Goal: Information Seeking & Learning: Understand process/instructions

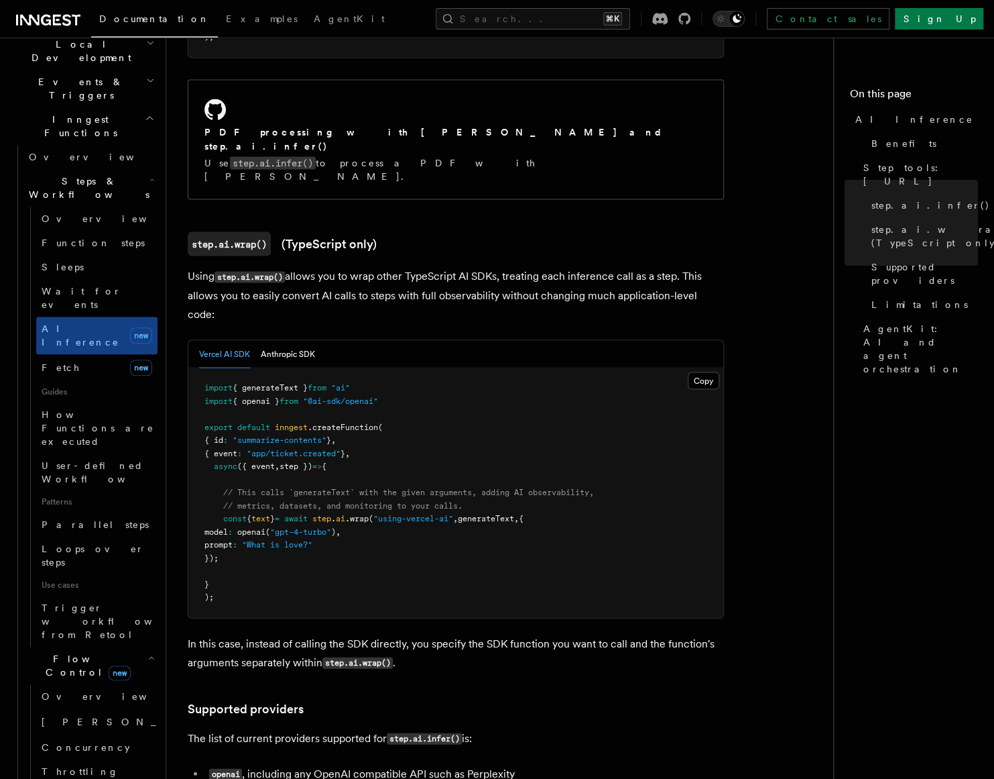
scroll to position [1134, 0]
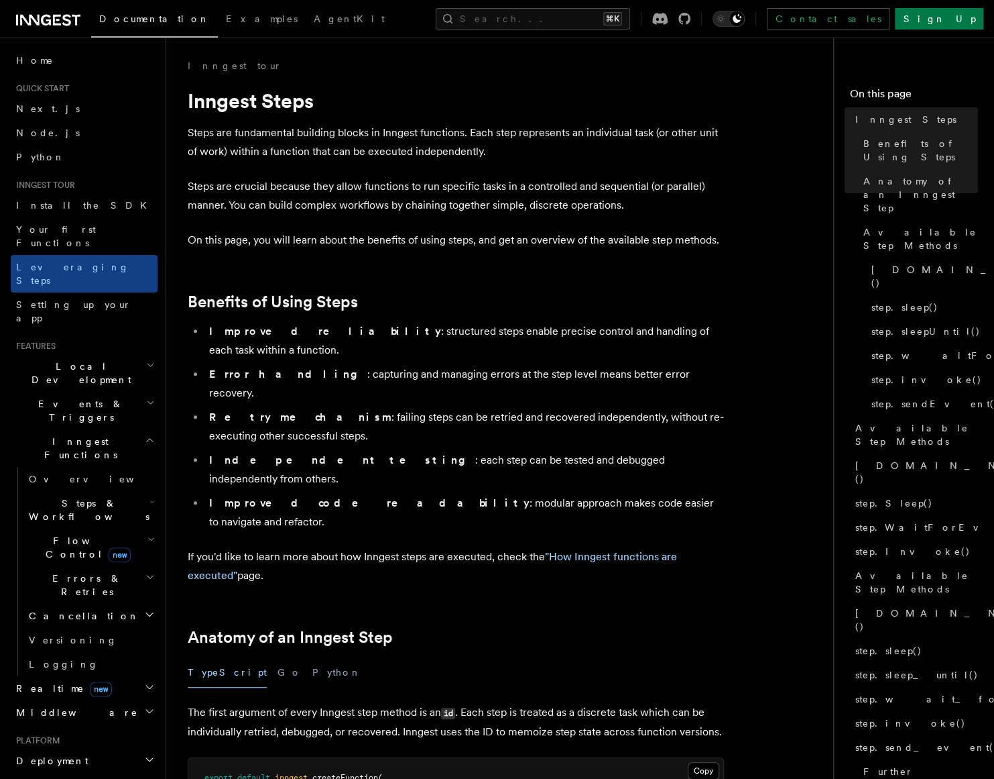
click at [150, 496] on icon "button" at bounding box center [152, 501] width 5 height 11
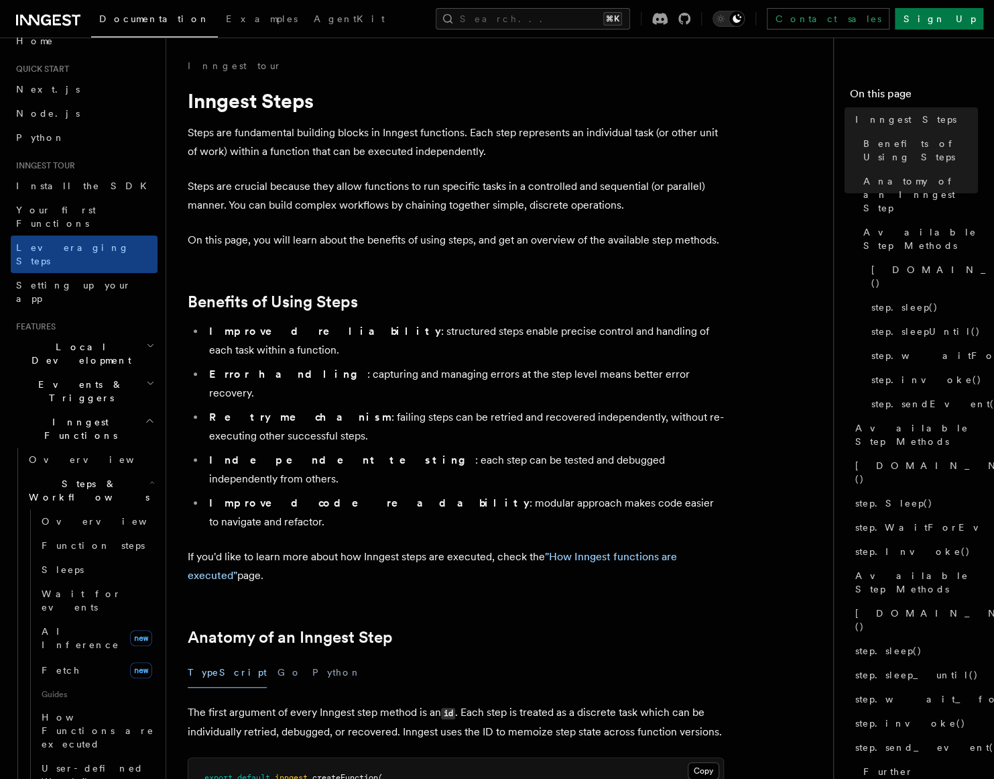
scroll to position [156, 0]
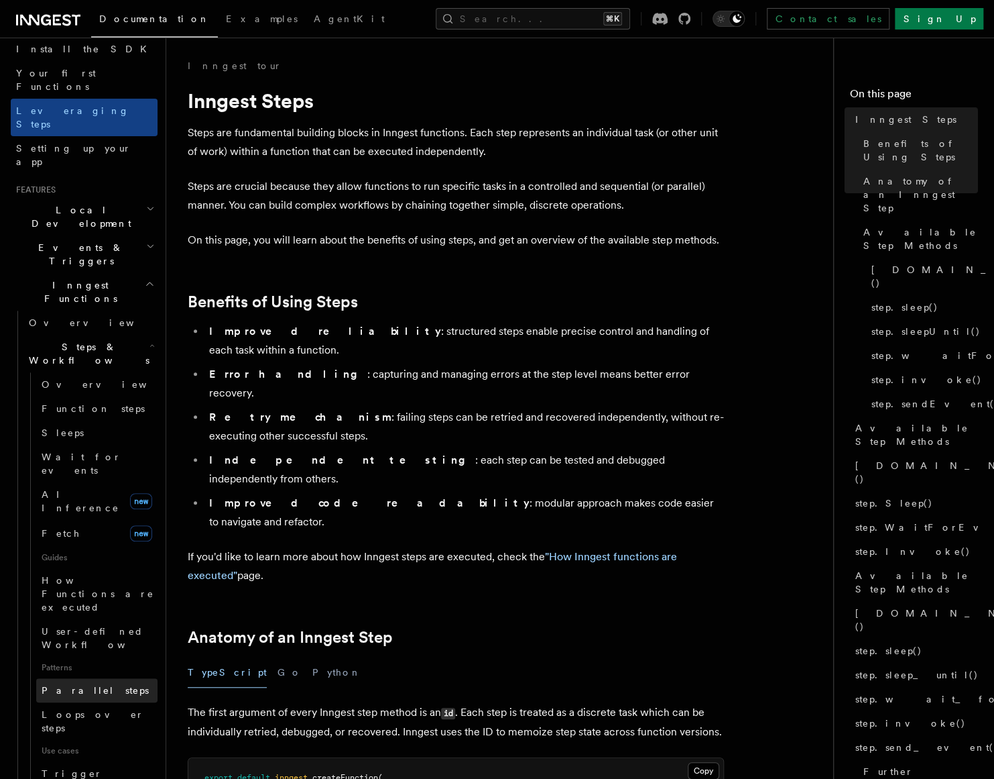
click at [99, 678] on link "Parallel steps" at bounding box center [96, 690] width 121 height 24
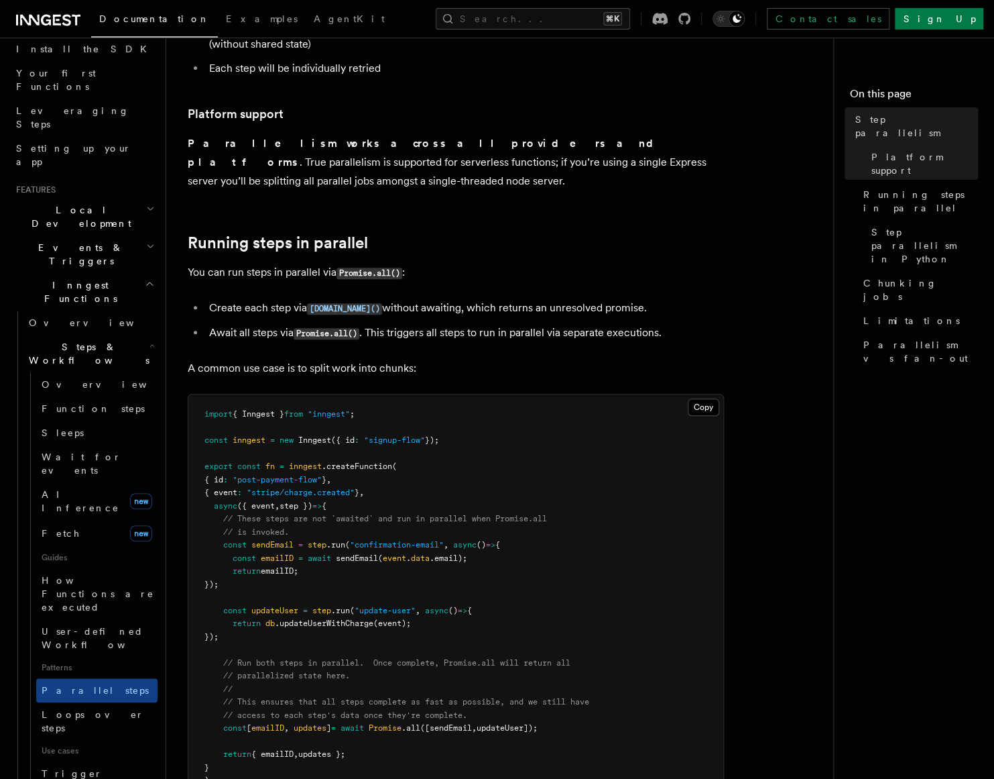
scroll to position [120, 0]
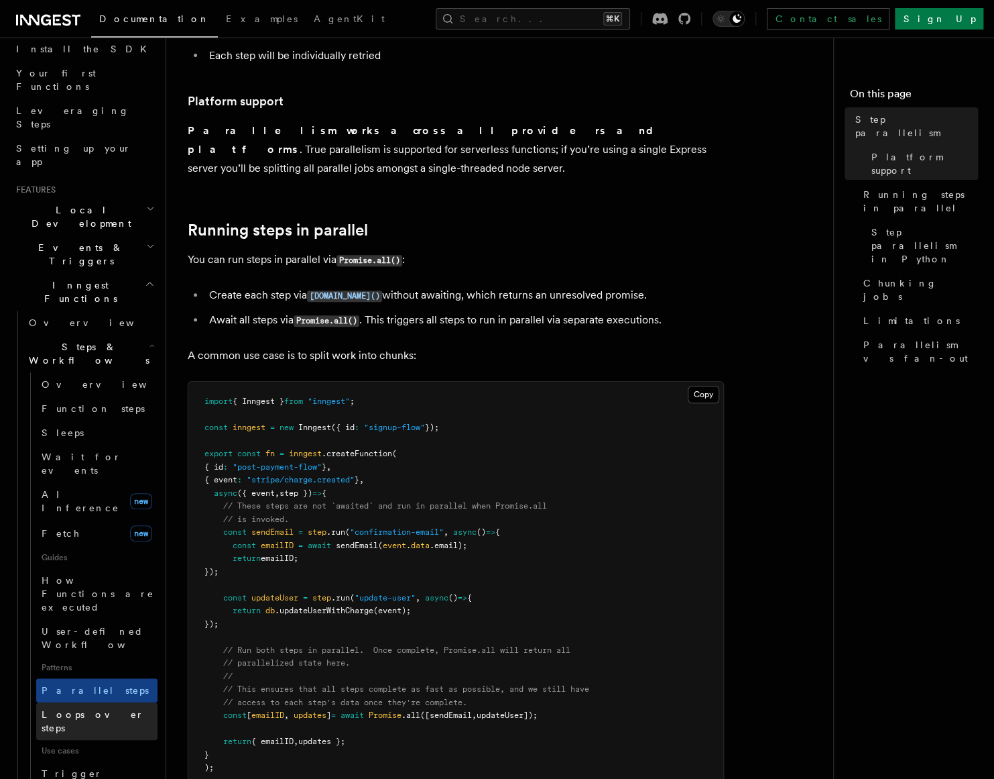
click at [74, 709] on span "Loops over steps" at bounding box center [93, 721] width 103 height 24
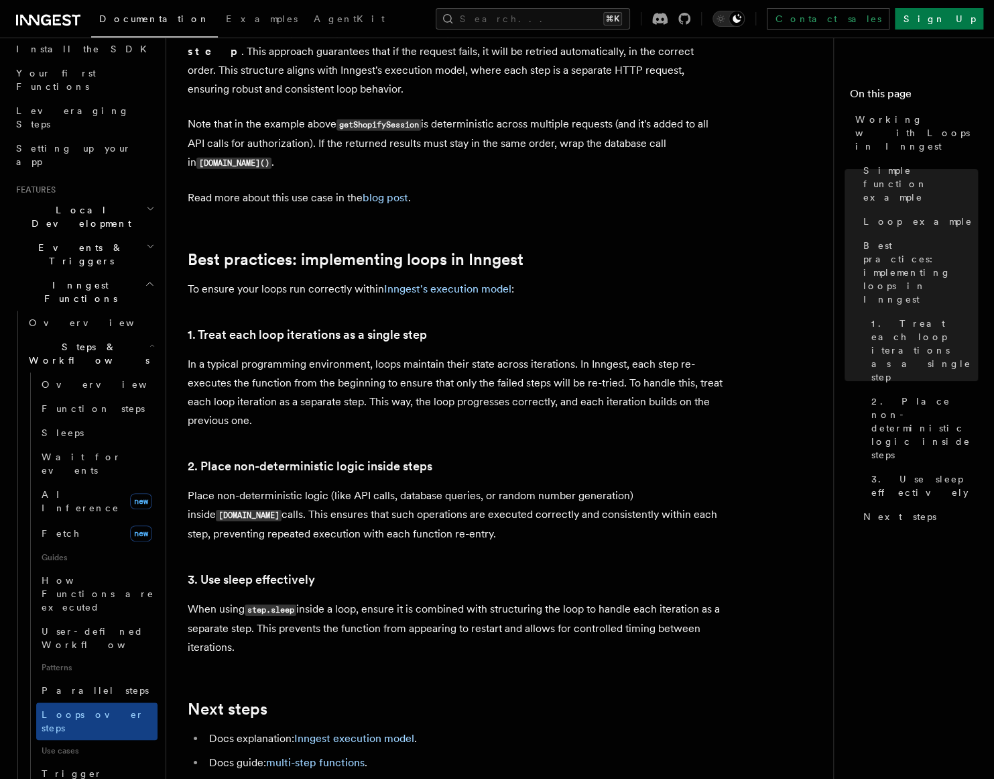
scroll to position [1998, 0]
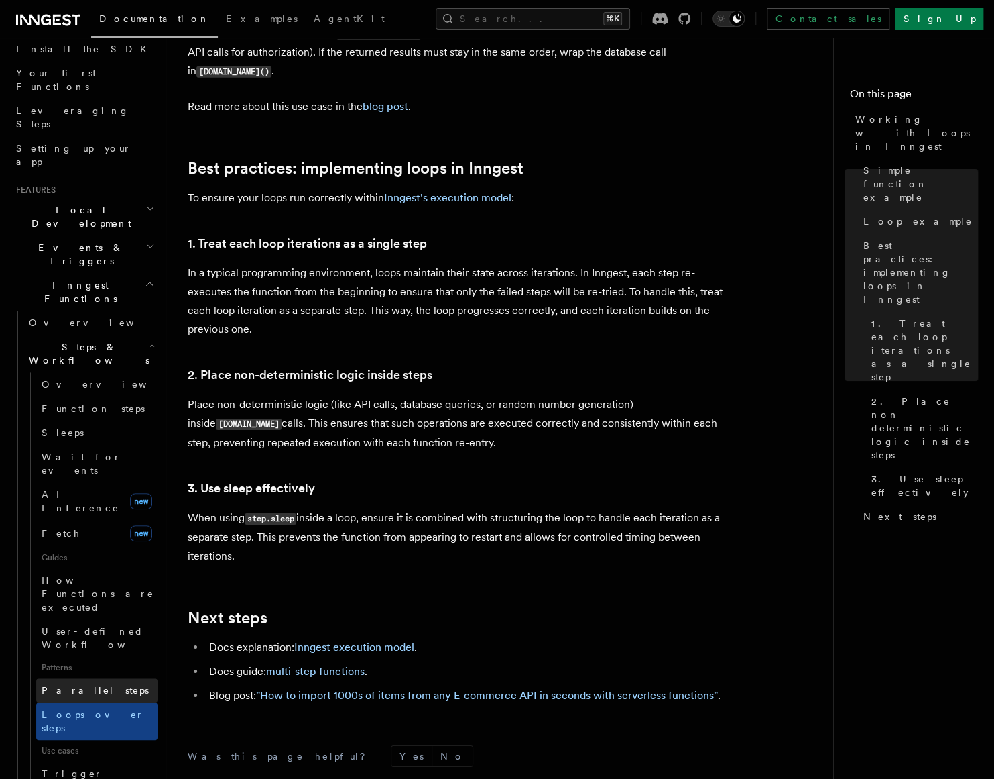
click at [76, 685] on span "Parallel steps" at bounding box center [95, 690] width 107 height 11
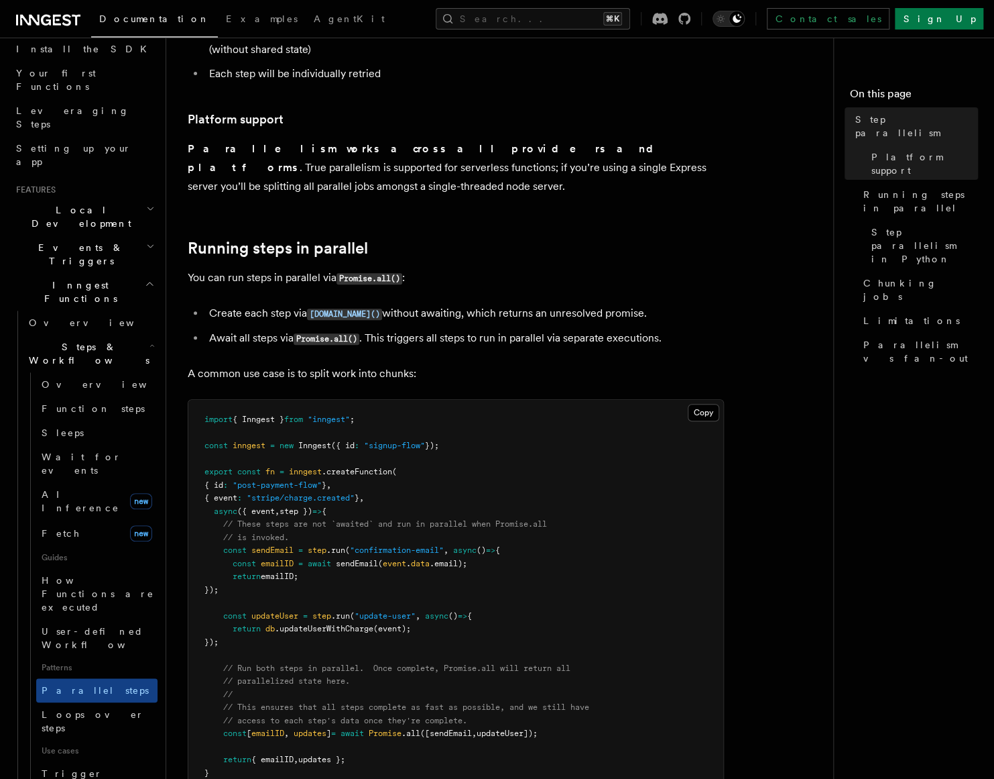
scroll to position [104, 0]
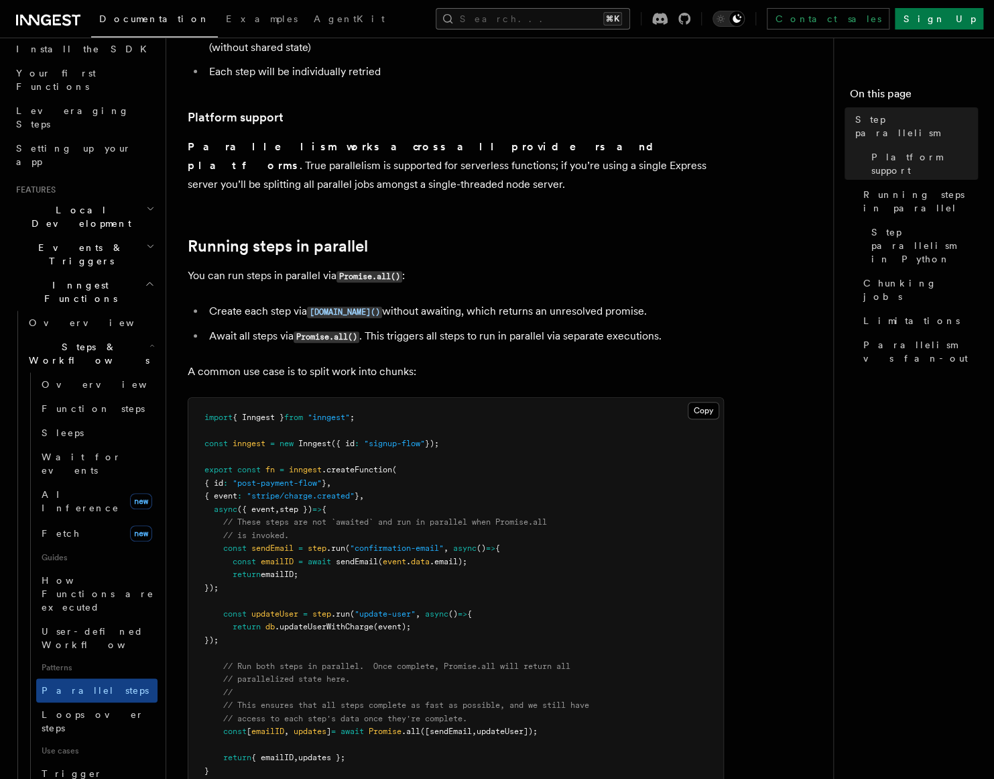
click at [522, 20] on button "Search... ⌘K" at bounding box center [533, 18] width 194 height 21
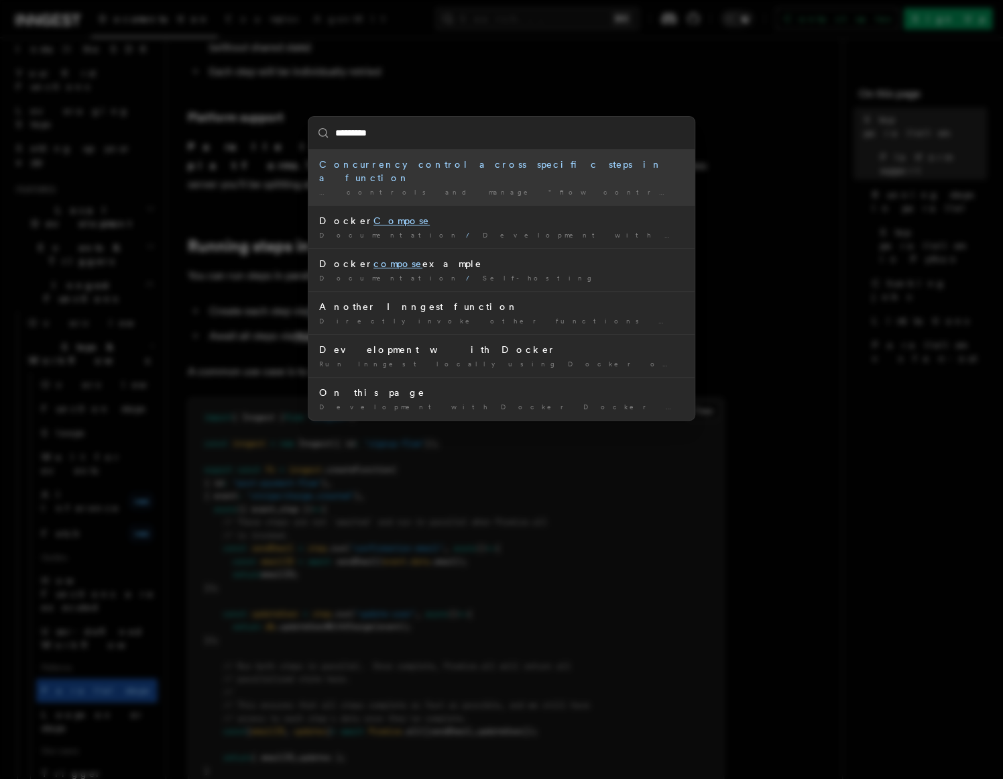
type input "**********"
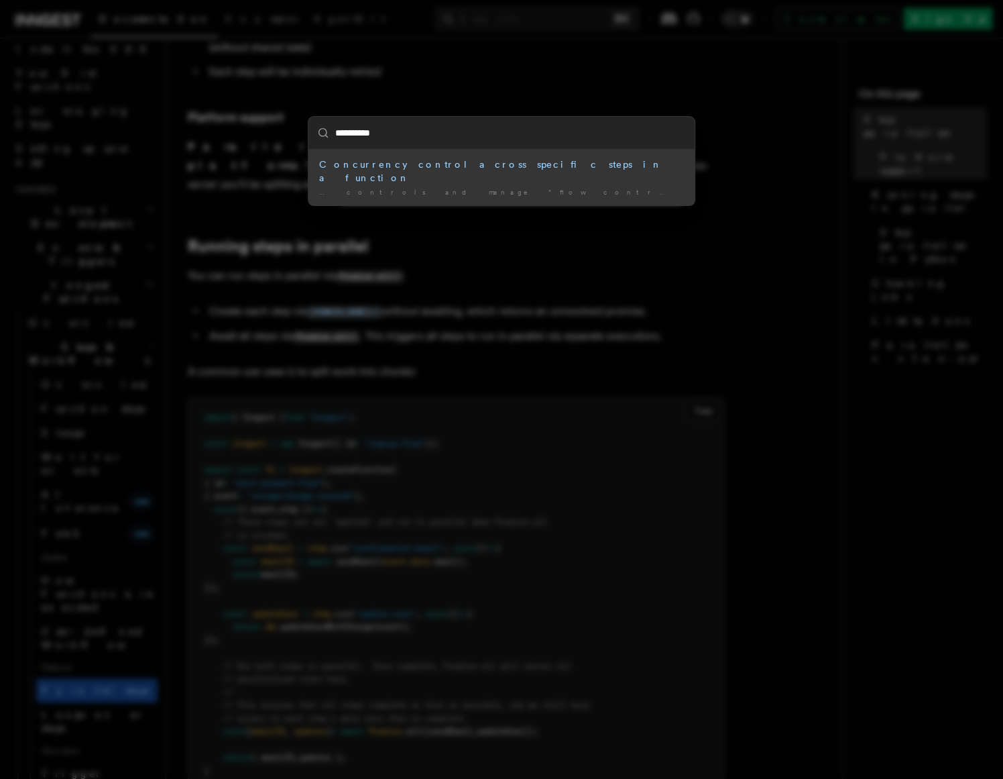
click at [527, 166] on div "Concurrency control across specific steps in a function" at bounding box center [501, 171] width 365 height 27
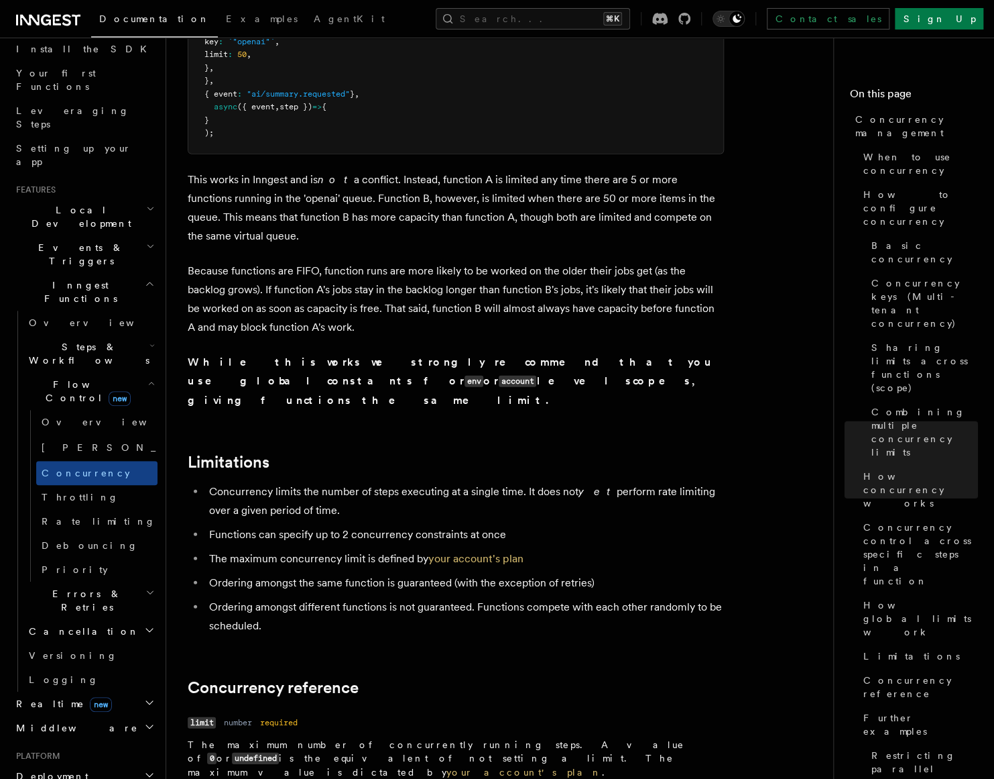
scroll to position [3604, 0]
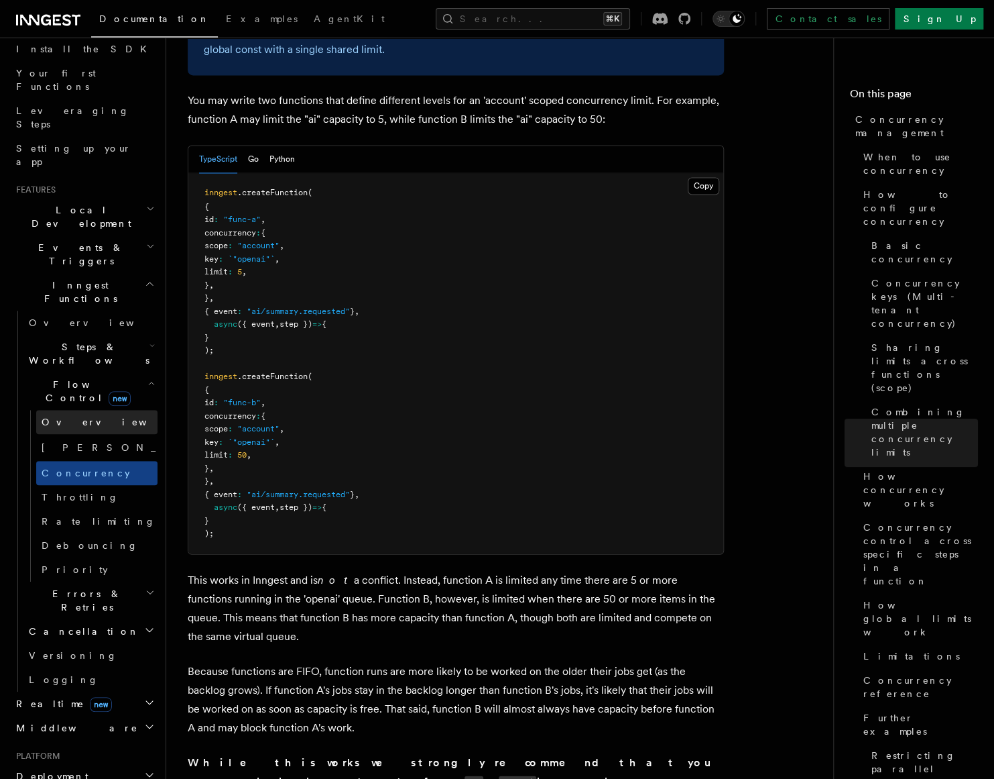
click at [50, 416] on span "Overview" at bounding box center [111, 421] width 138 height 11
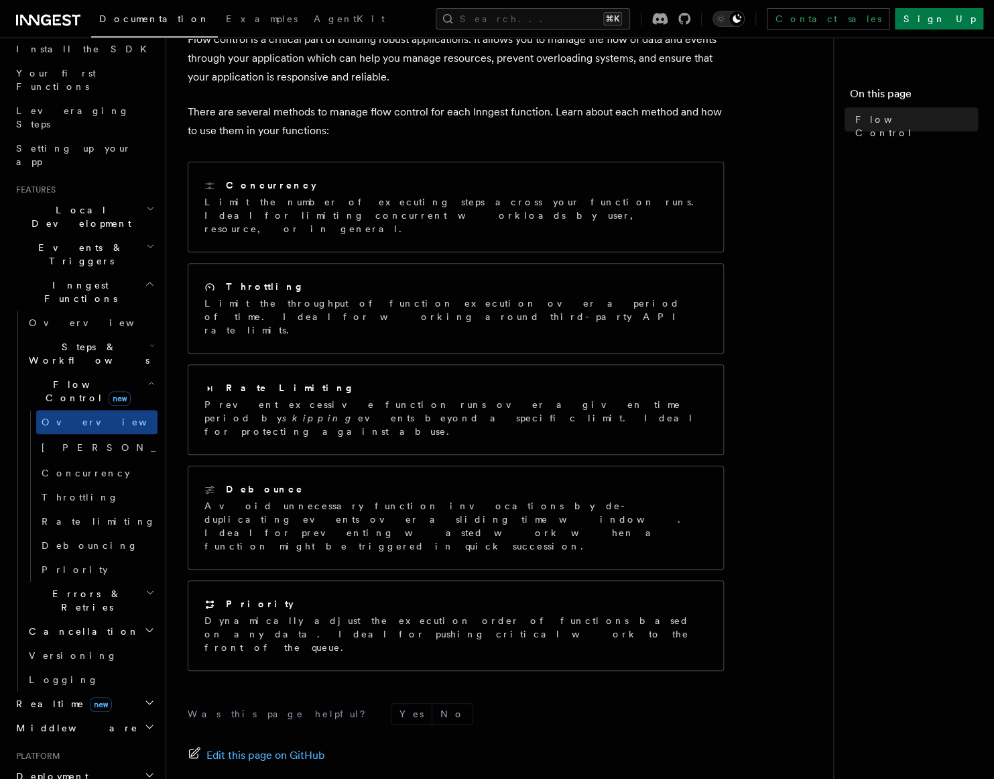
scroll to position [56, 0]
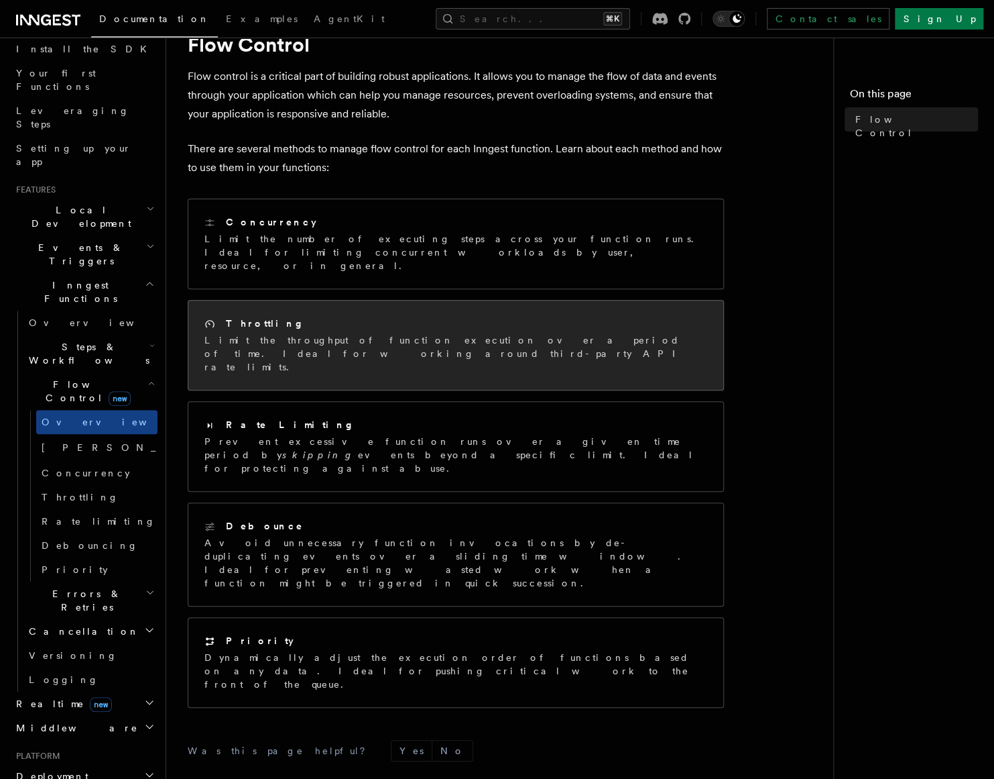
click at [314, 333] on p "Limit the throughput of function execution over a period of time. Ideal for wor…" at bounding box center [456, 353] width 503 height 40
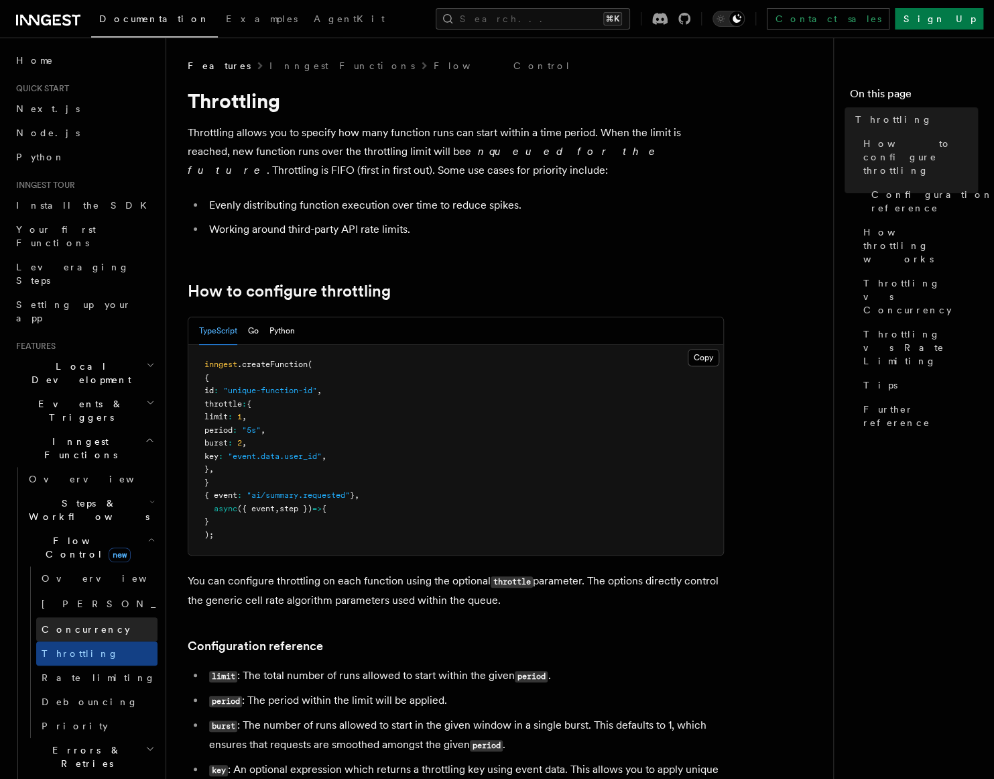
click at [76, 624] on span "Concurrency" at bounding box center [86, 629] width 89 height 11
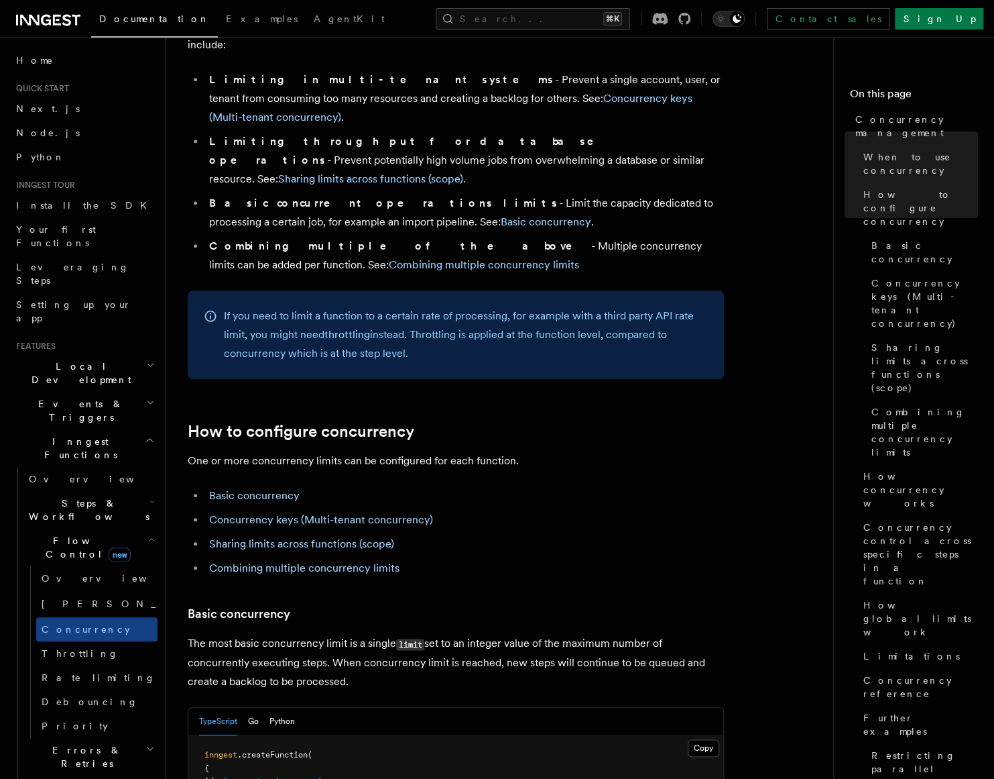
scroll to position [112, 0]
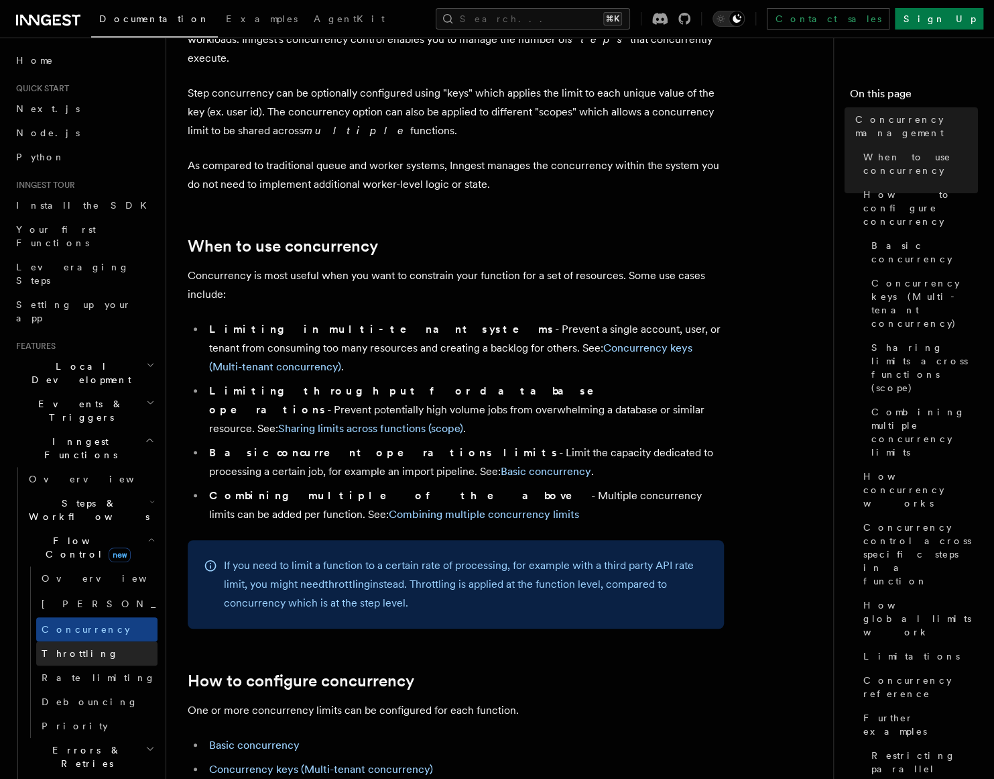
click at [67, 648] on span "Throttling" at bounding box center [80, 653] width 77 height 11
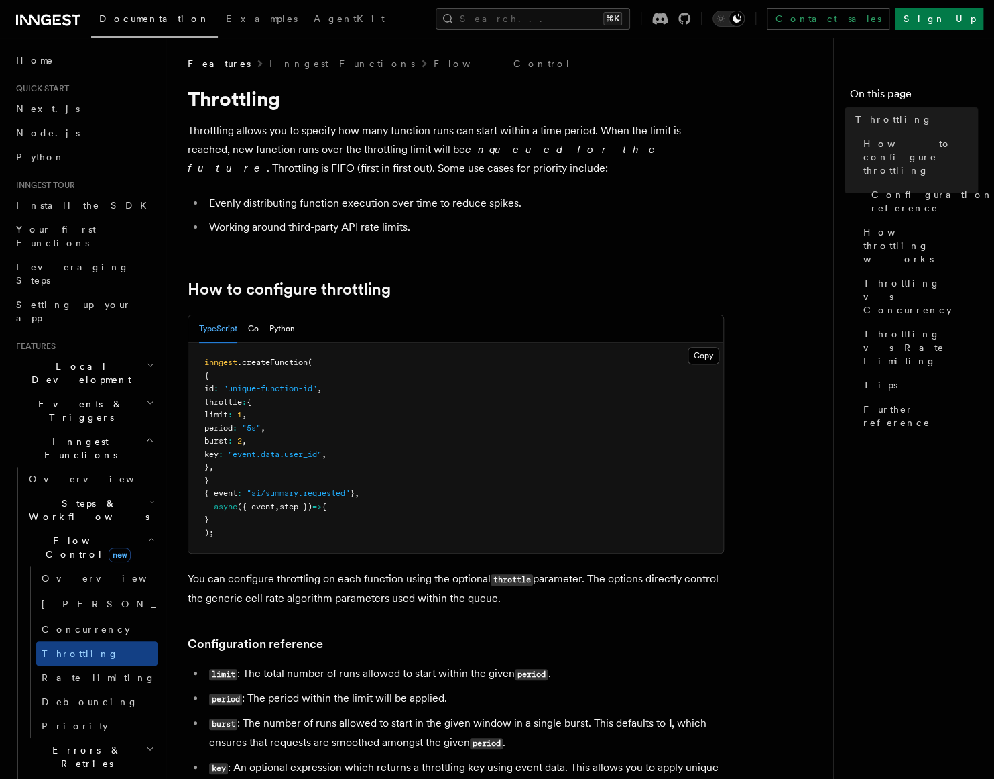
scroll to position [21, 0]
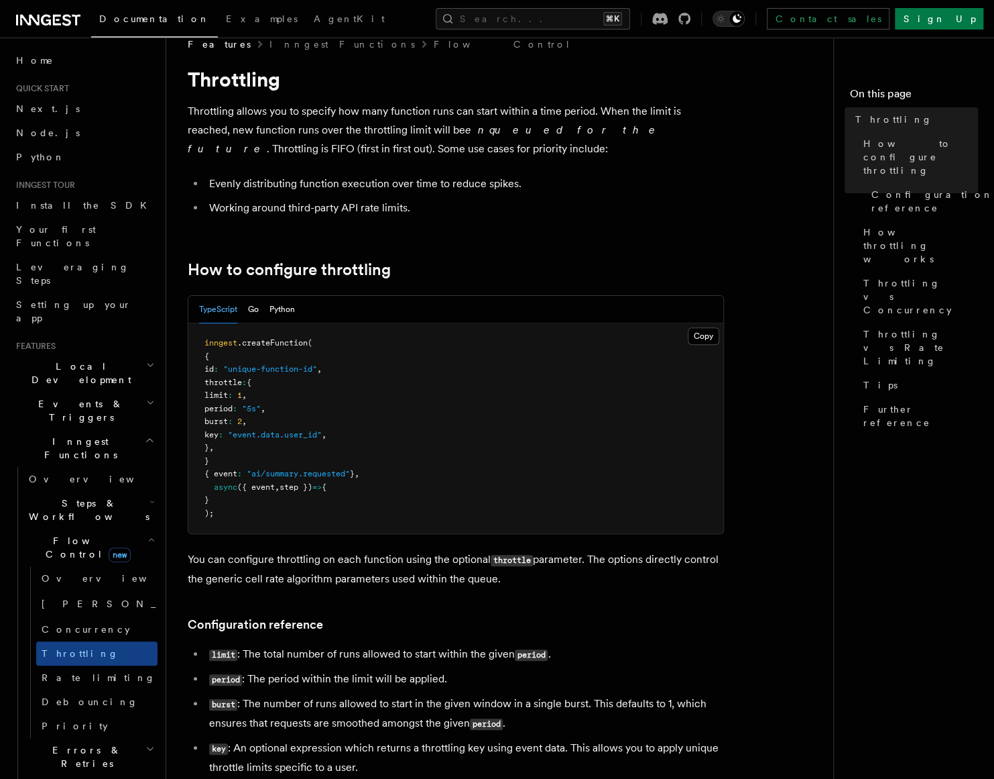
click at [254, 453] on pre "inngest .createFunction ( { id : "unique-function-id" , throttle : { limit : 1 …" at bounding box center [455, 428] width 535 height 210
drag, startPoint x: 224, startPoint y: 380, endPoint x: 247, endPoint y: 447, distance: 71.0
click at [247, 447] on pre "inngest .createFunction ( { id : "unique-function-id" , throttle : { limit : 1 …" at bounding box center [455, 428] width 535 height 210
copy code "throttle : { limit : 1 , period : "5s" , burst : 2 , key : "event.data.user_id"…"
